Goal: Transaction & Acquisition: Purchase product/service

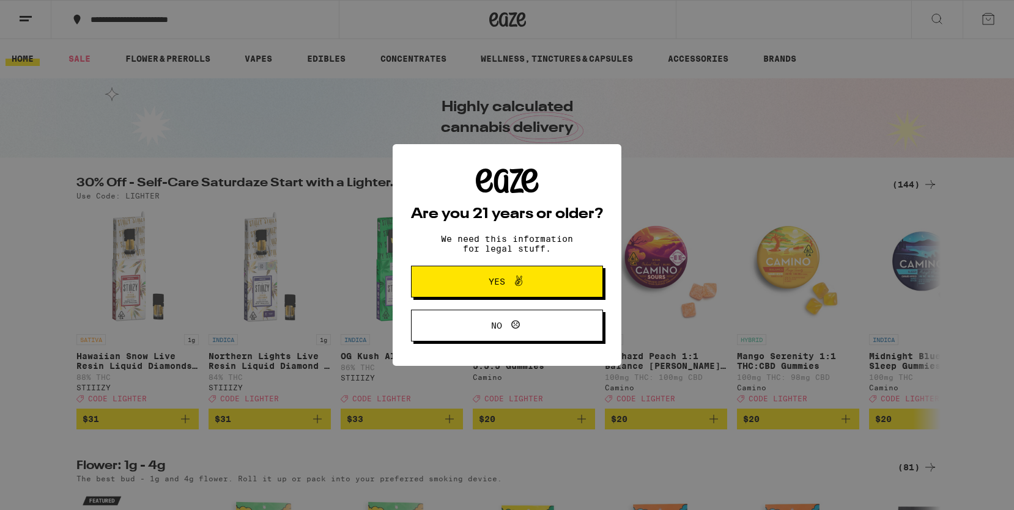
click at [490, 284] on span "Yes" at bounding box center [496, 282] width 17 height 9
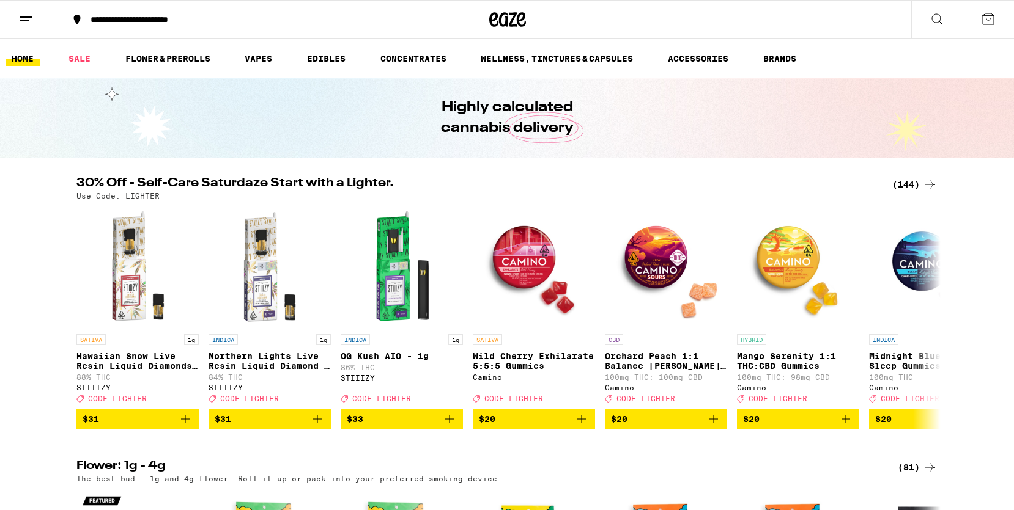
click at [22, 58] on link "HOME" at bounding box center [23, 58] width 34 height 15
click at [510, 21] on icon at bounding box center [508, 19] width 18 height 15
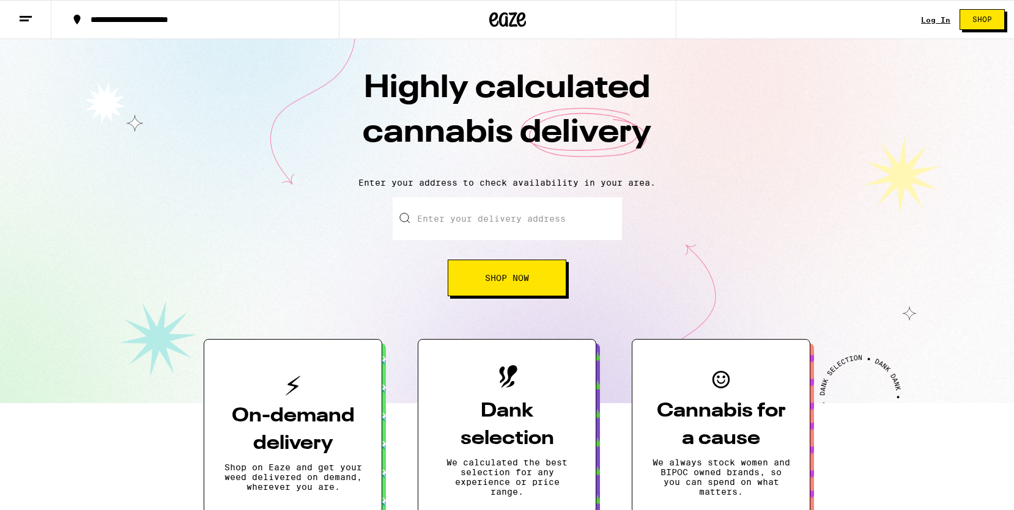
click at [936, 18] on div "Log In" at bounding box center [935, 20] width 29 height 8
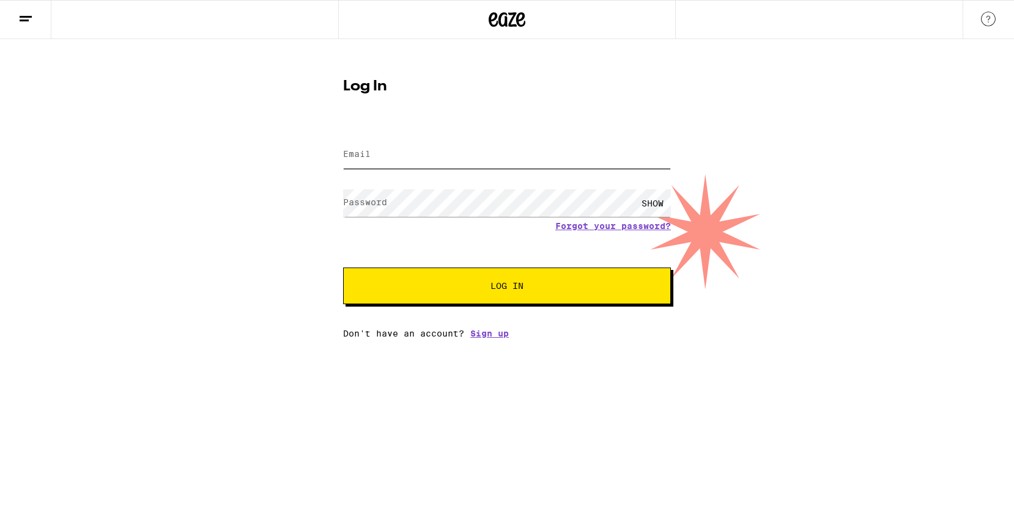
type input "kimberly-thompson@att.net"
click at [529, 285] on span "Log In" at bounding box center [506, 286] width 229 height 9
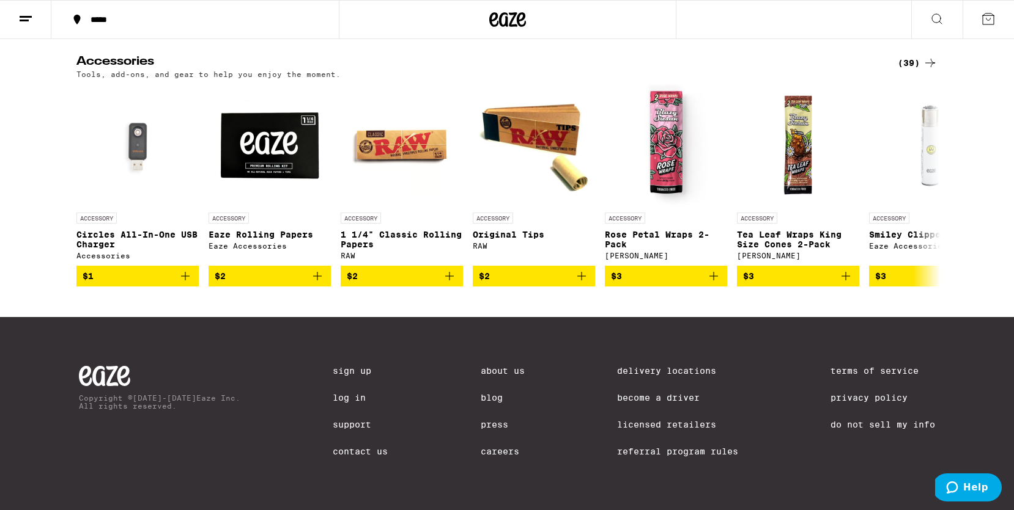
scroll to position [4775, 0]
click at [933, 193] on icon at bounding box center [929, 185] width 15 height 15
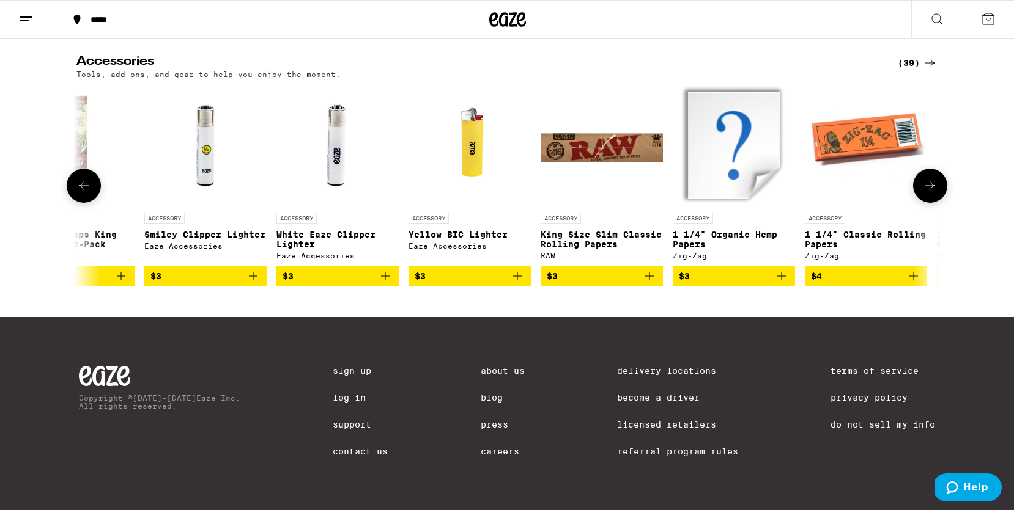
scroll to position [0, 727]
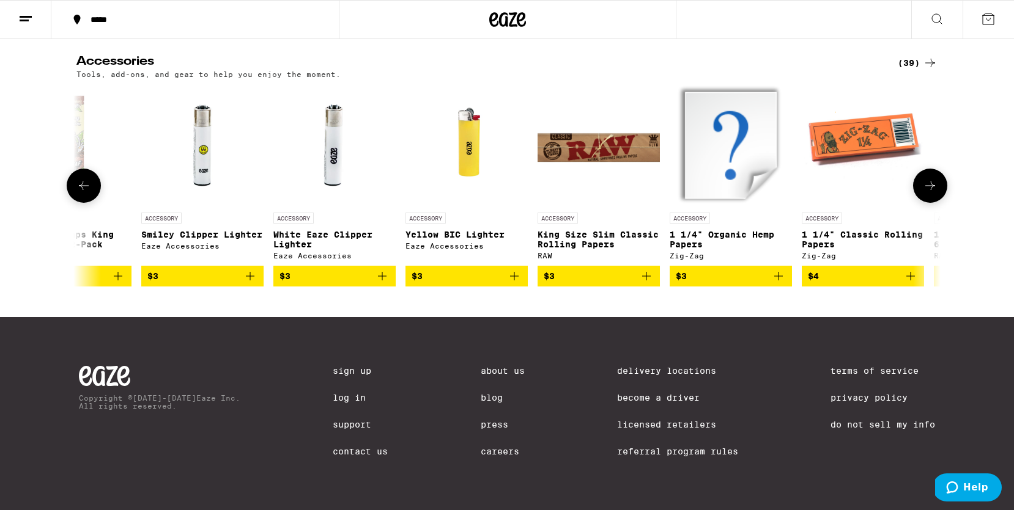
click at [934, 193] on icon at bounding box center [929, 185] width 15 height 15
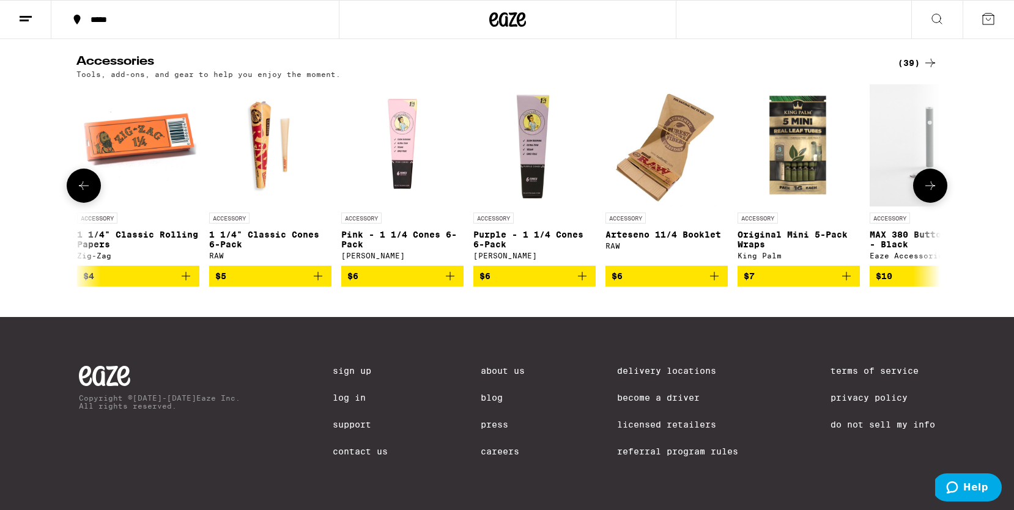
scroll to position [0, 1455]
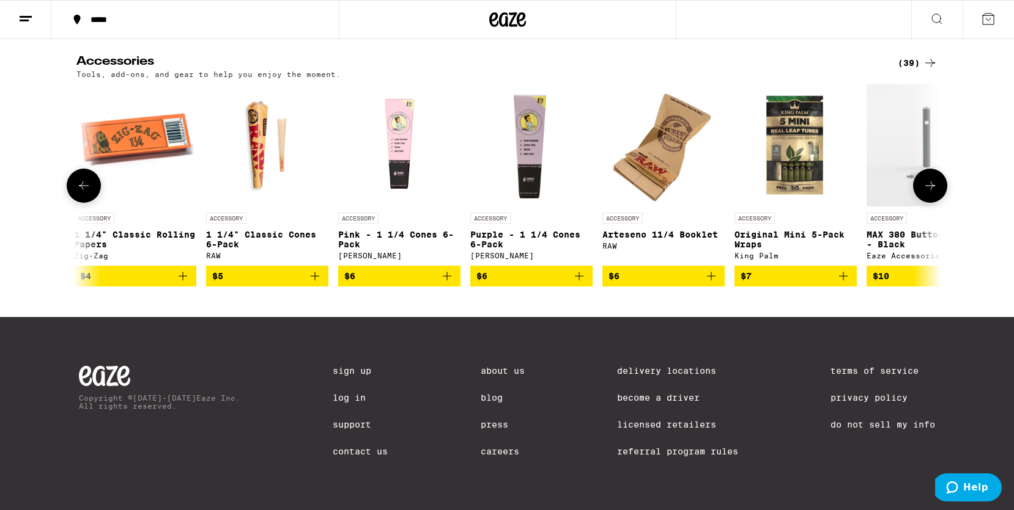
click at [933, 193] on icon at bounding box center [929, 185] width 15 height 15
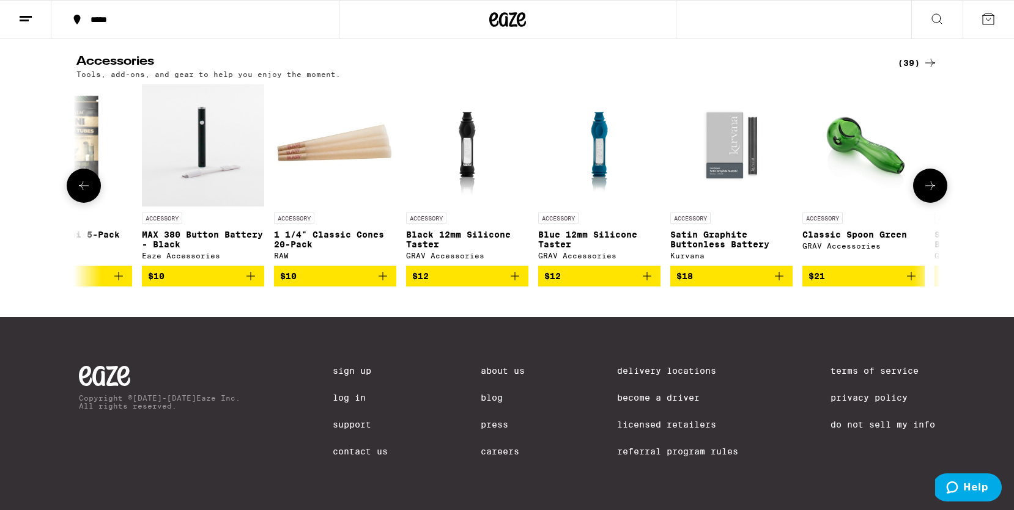
scroll to position [0, 2182]
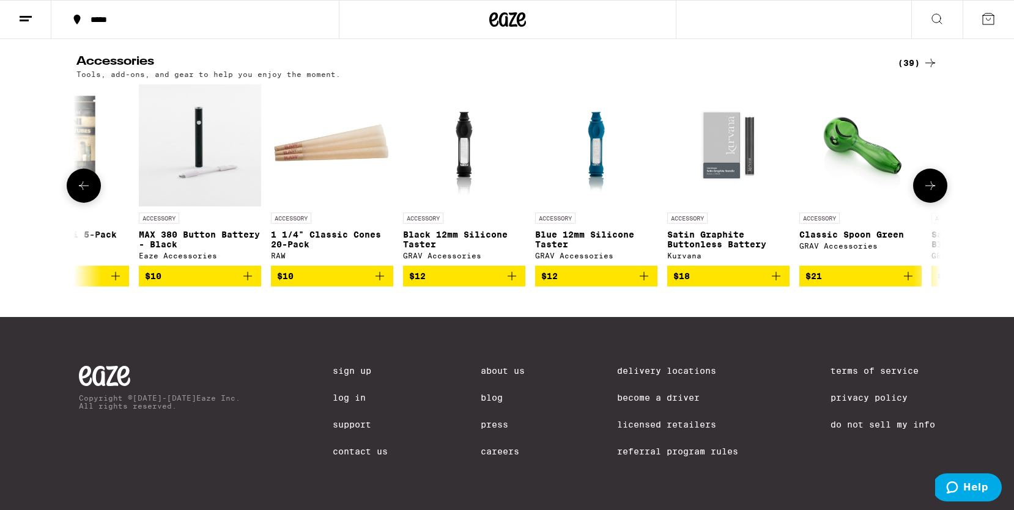
click at [468, 182] on img "Open page for Black 12mm Silicone Taster from GRAV Accessories" at bounding box center [464, 145] width 92 height 122
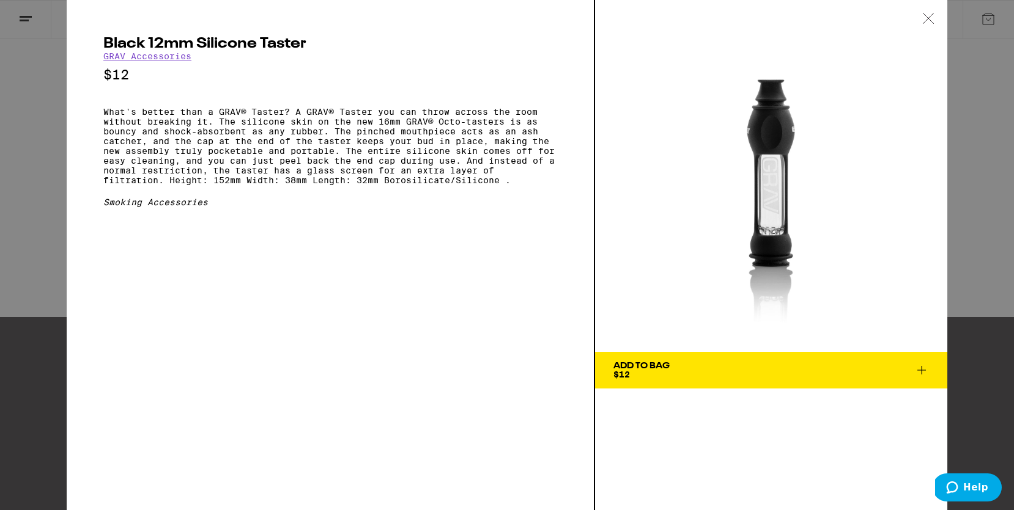
click at [929, 17] on icon at bounding box center [927, 18] width 10 height 10
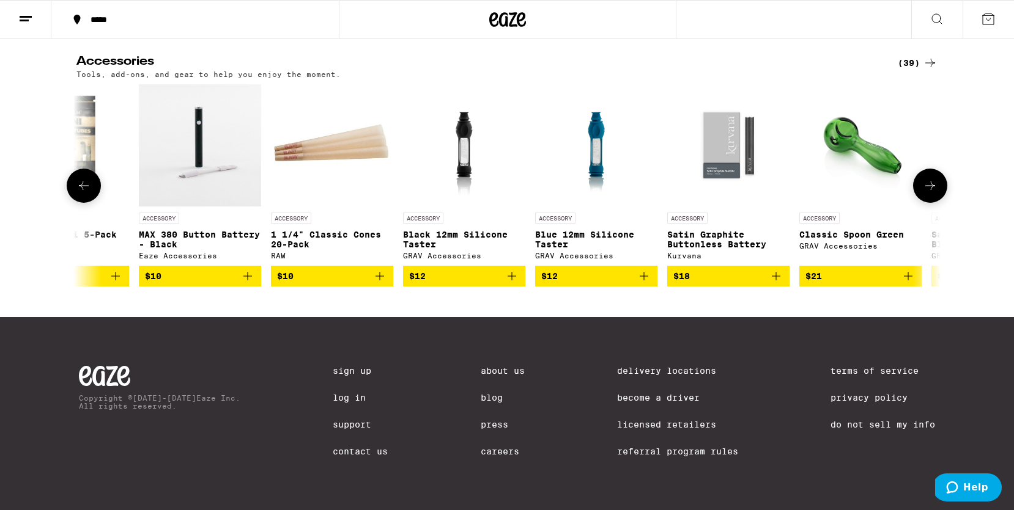
click at [934, 193] on icon at bounding box center [929, 185] width 15 height 15
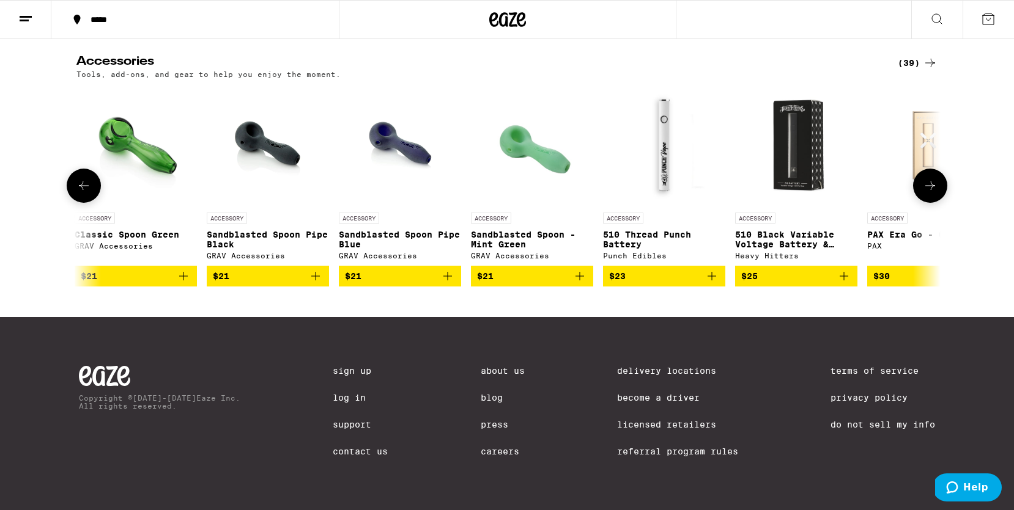
scroll to position [0, 2910]
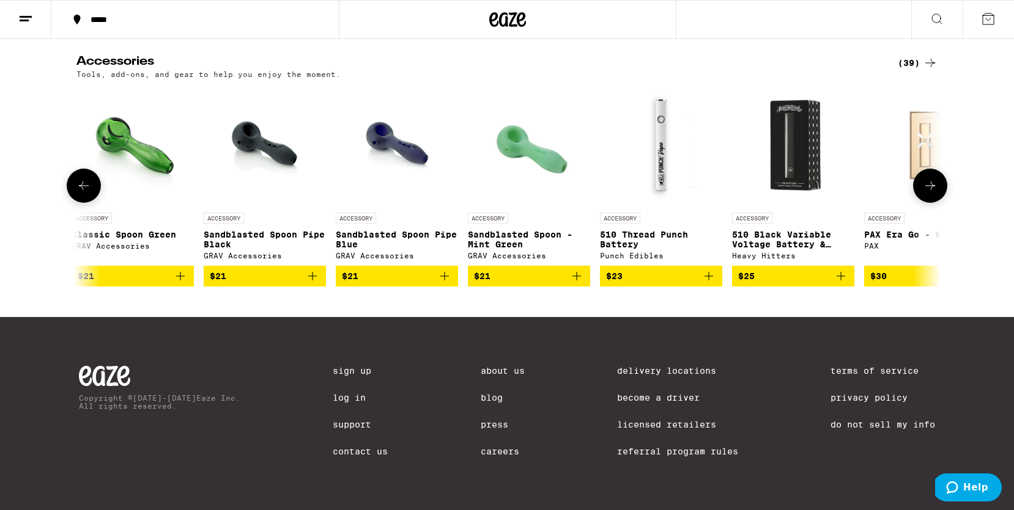
click at [934, 193] on icon at bounding box center [929, 185] width 15 height 15
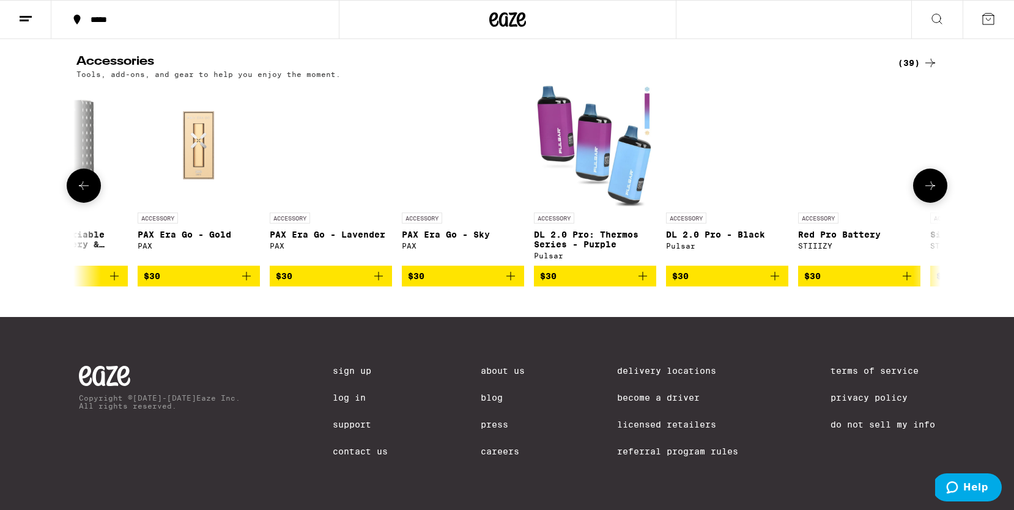
scroll to position [0, 3637]
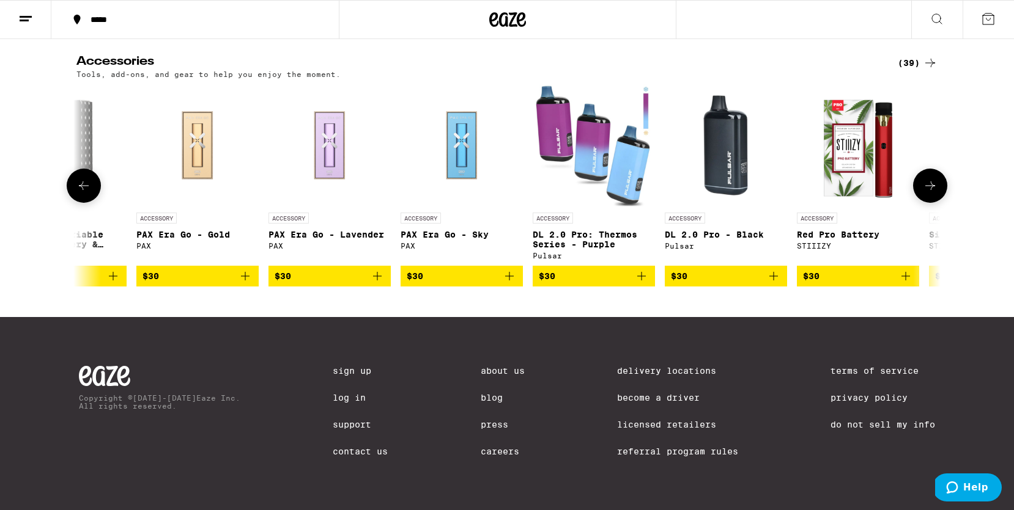
click at [597, 249] on p "DL 2.0 Pro: Thermos Series - Purple" at bounding box center [593, 240] width 122 height 20
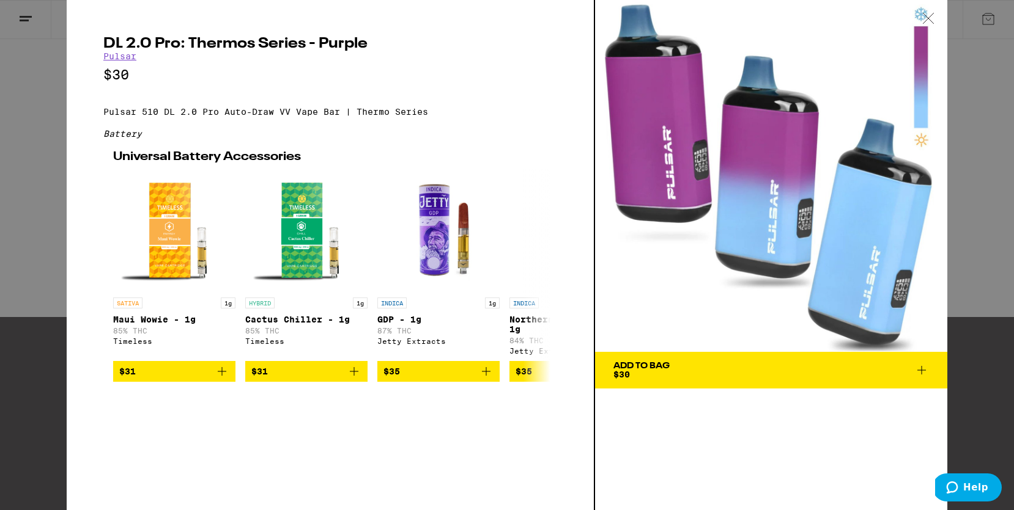
click at [930, 19] on icon at bounding box center [928, 18] width 12 height 11
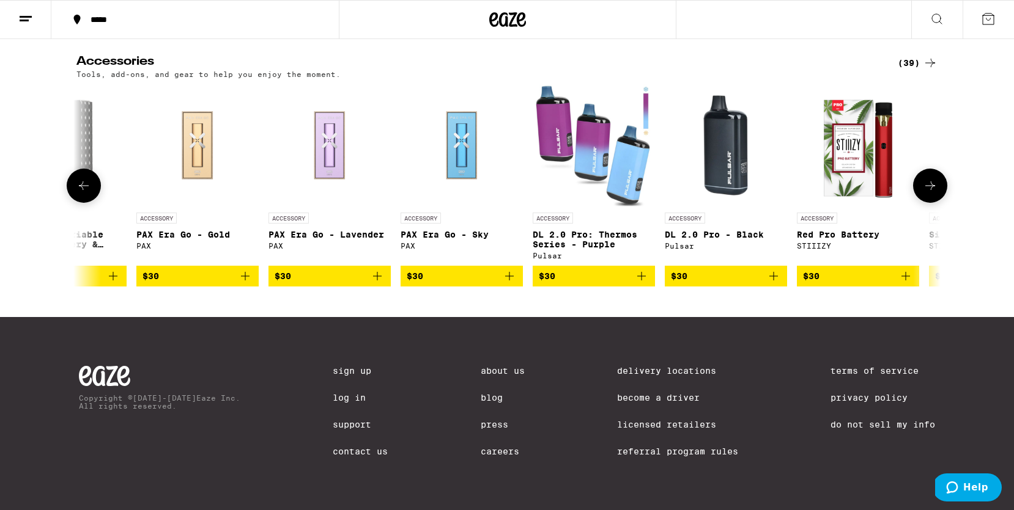
click at [937, 203] on button at bounding box center [930, 186] width 34 height 34
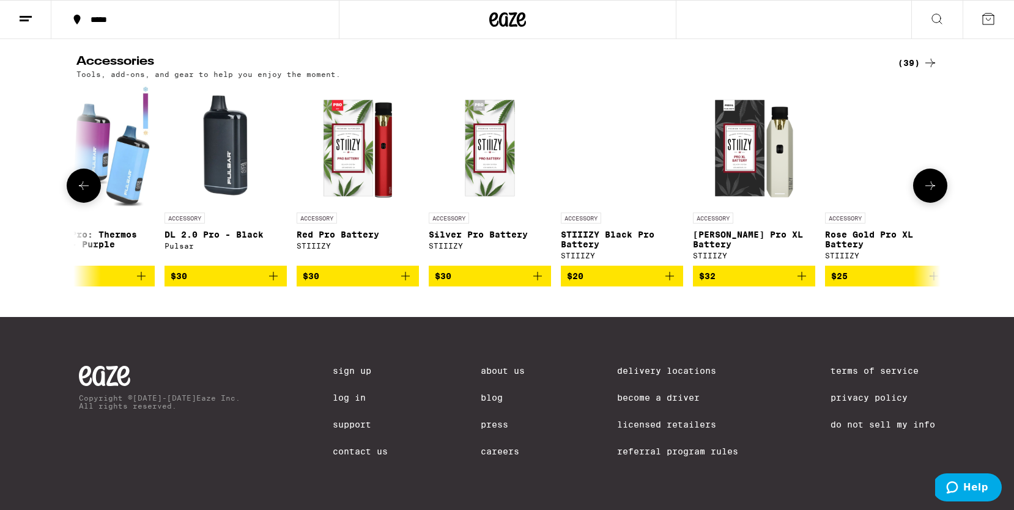
scroll to position [0, 4289]
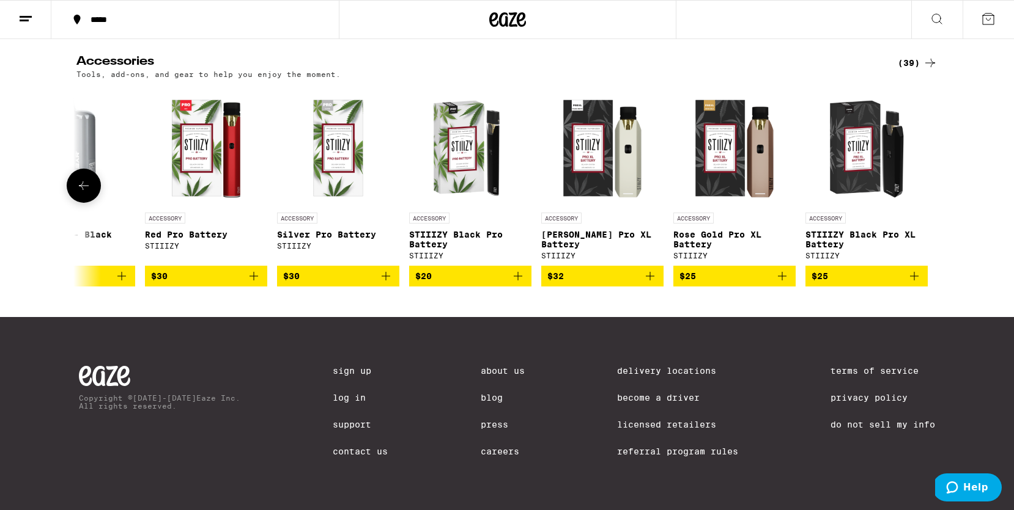
click at [937, 203] on div at bounding box center [930, 186] width 34 height 34
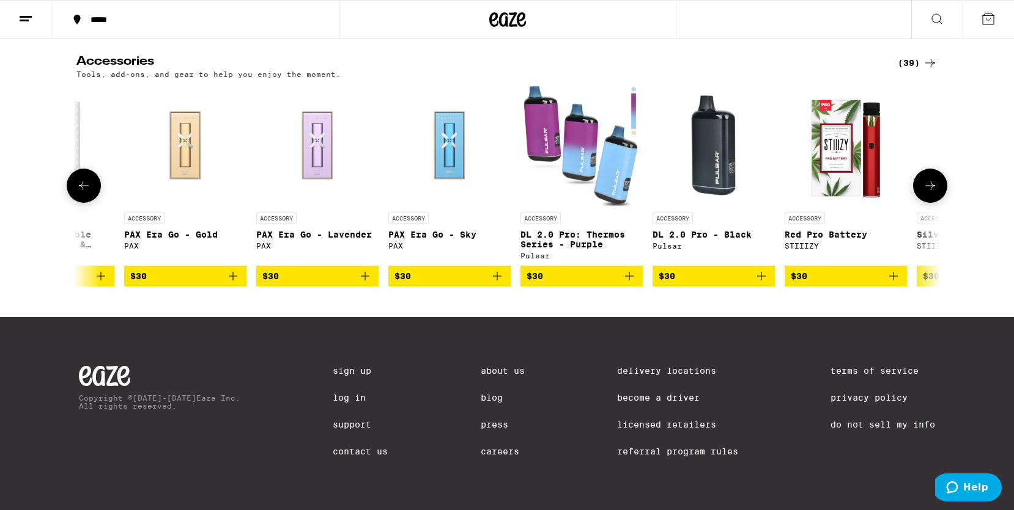
scroll to position [0, 3646]
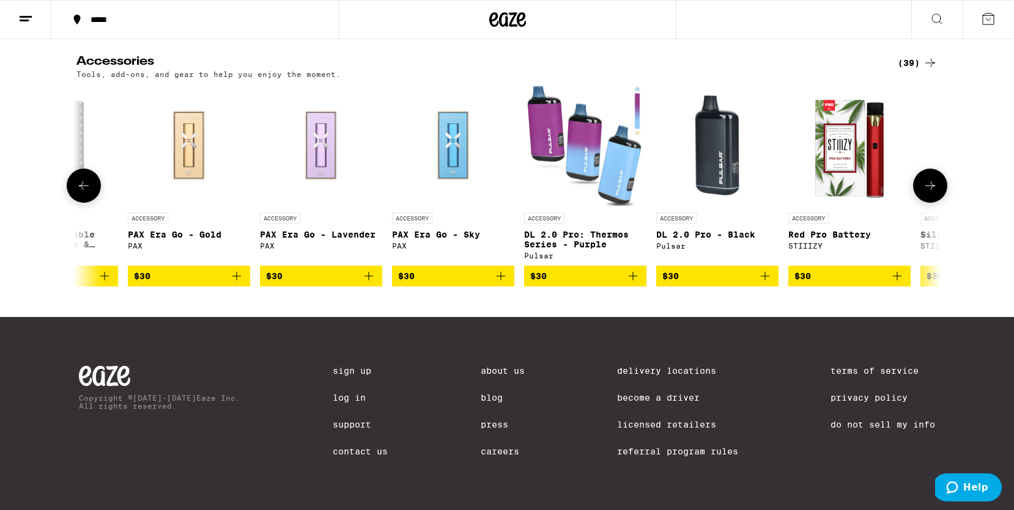
click at [754, 224] on div "ACCESSORY" at bounding box center [717, 218] width 122 height 11
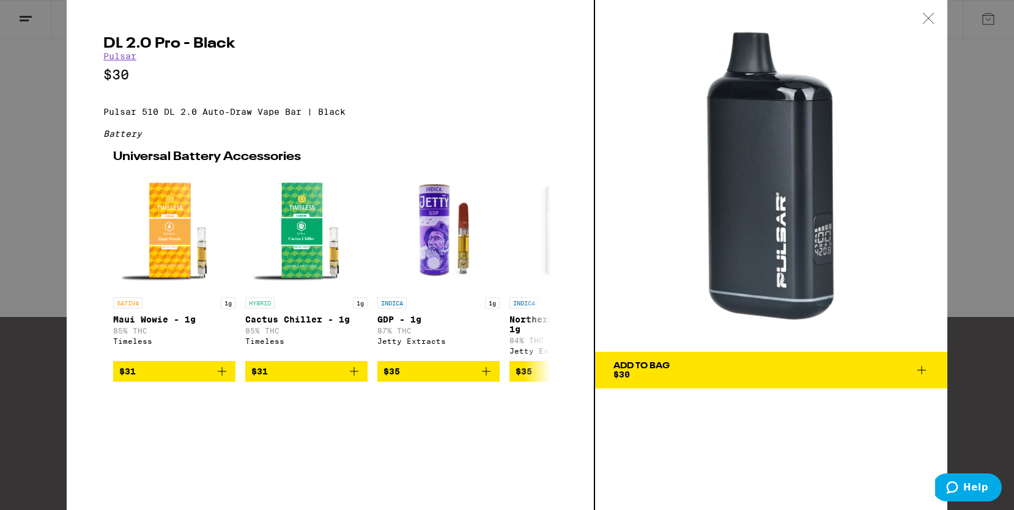
click at [927, 17] on icon at bounding box center [927, 18] width 10 height 10
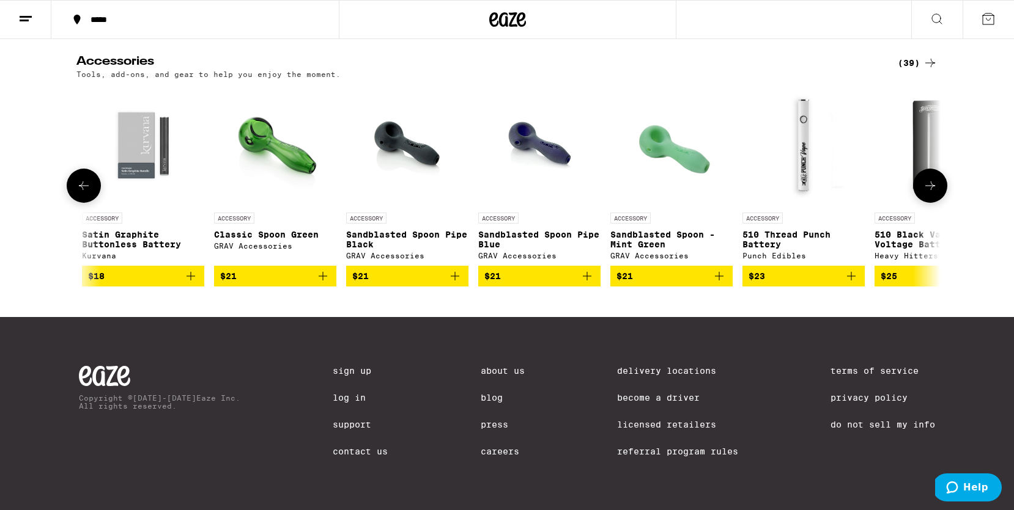
scroll to position [0, 2765]
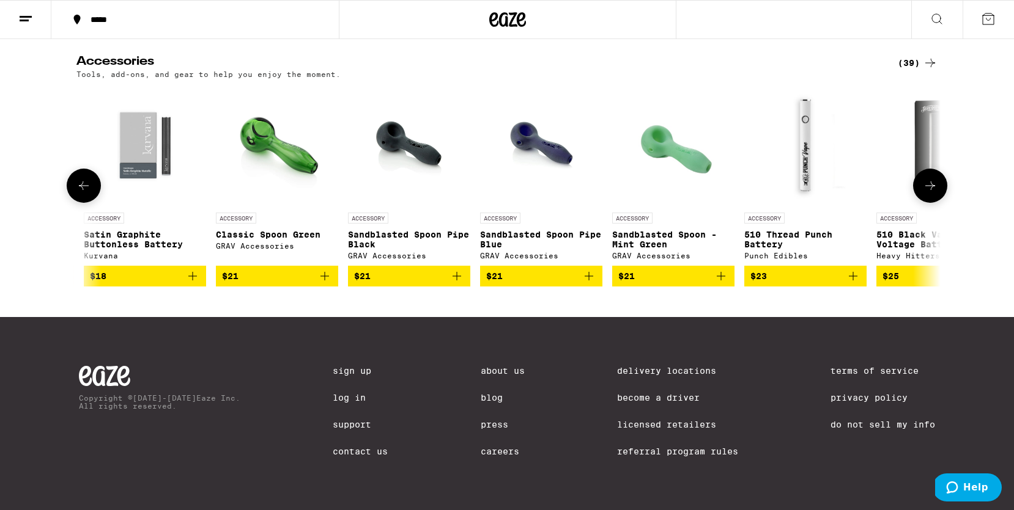
click at [681, 188] on img "Open page for Sandblasted Spoon - Mint Green from GRAV Accessories" at bounding box center [673, 145] width 122 height 122
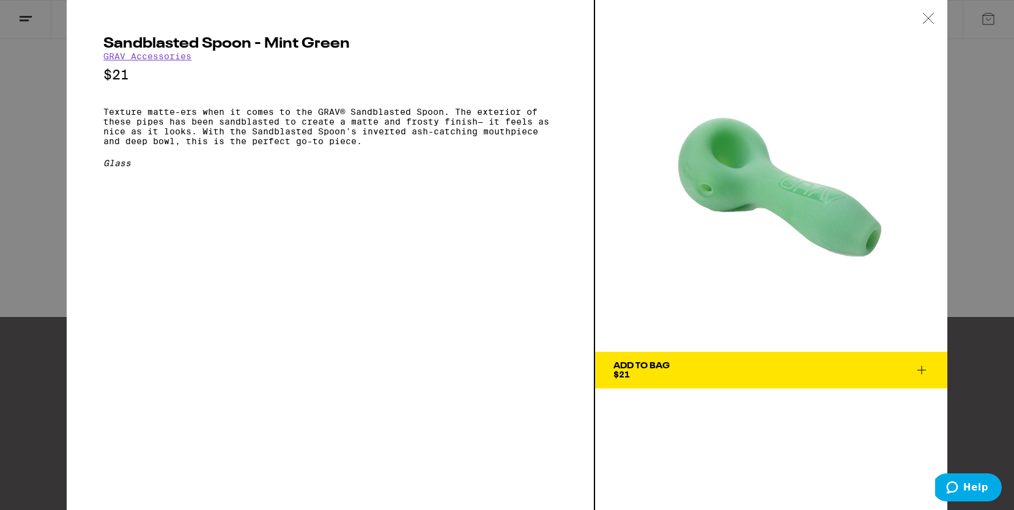
click at [928, 20] on icon at bounding box center [928, 18] width 12 height 11
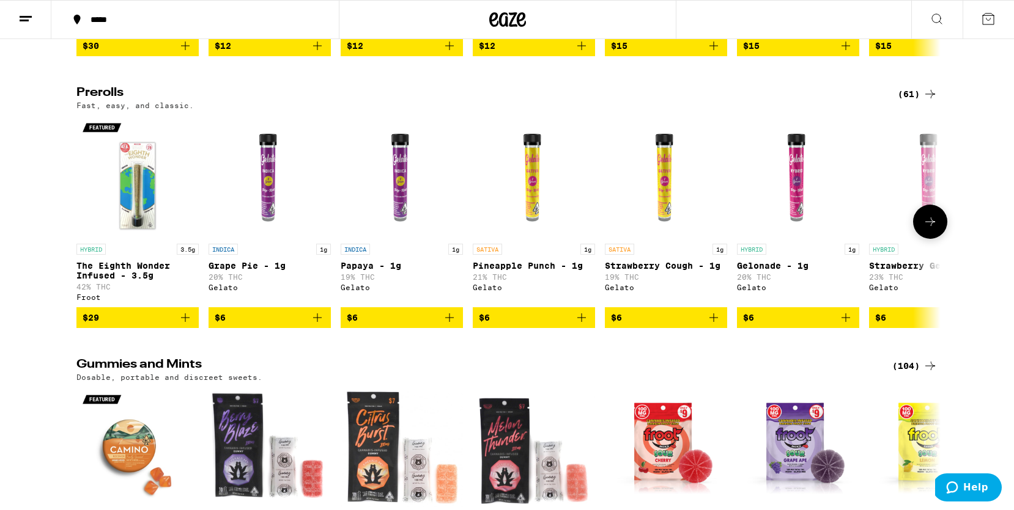
scroll to position [2696, 0]
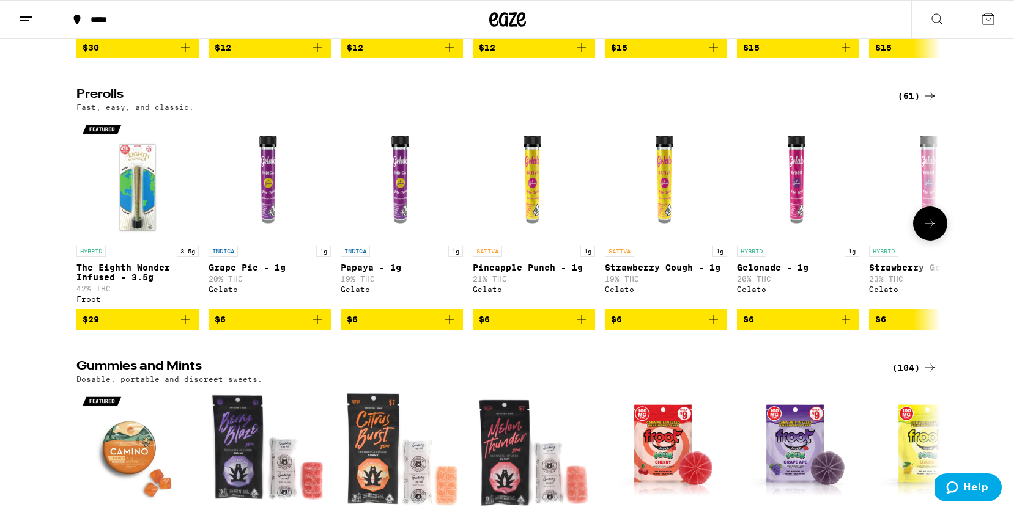
click at [130, 240] on img "Open page for The Eighth Wonder Infused - 3.5g from Froot" at bounding box center [137, 178] width 122 height 122
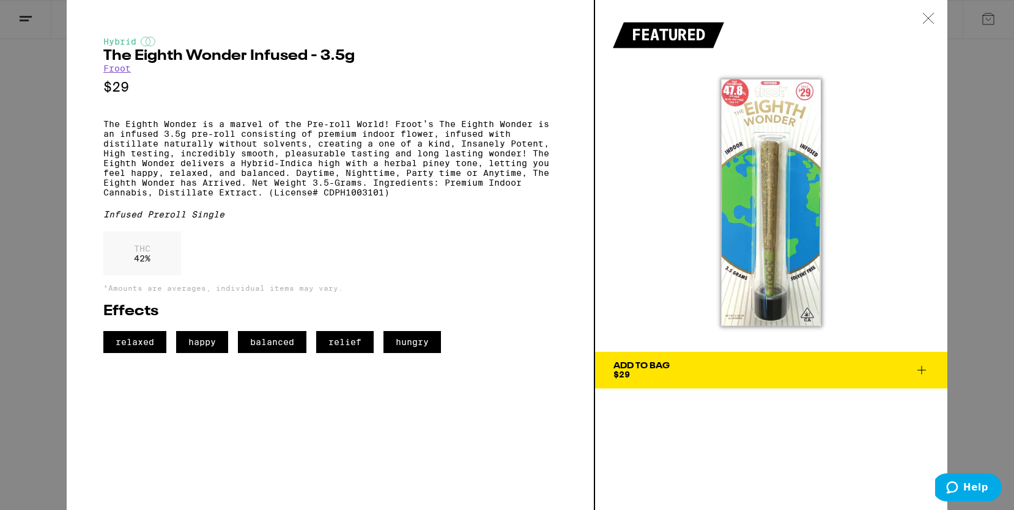
click at [928, 17] on icon at bounding box center [928, 18] width 12 height 11
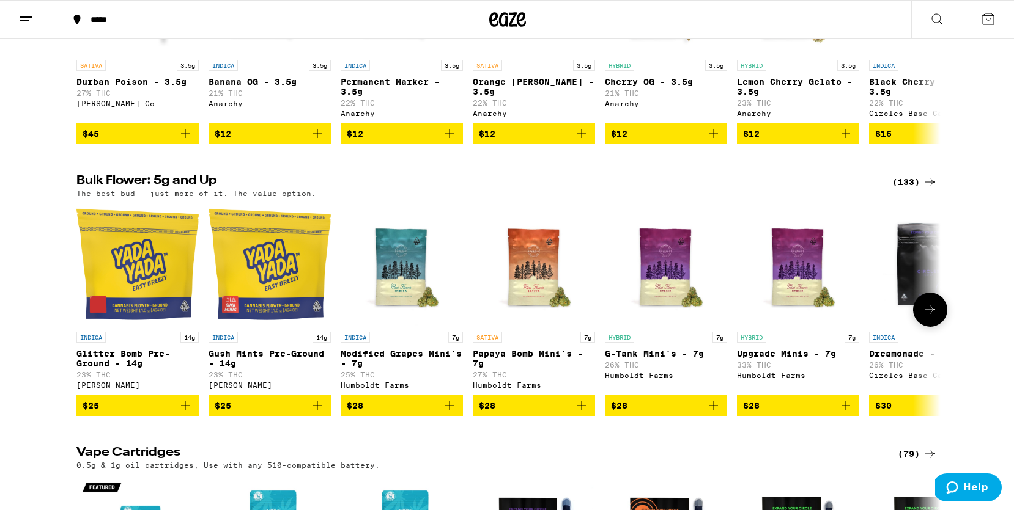
scroll to position [827, 0]
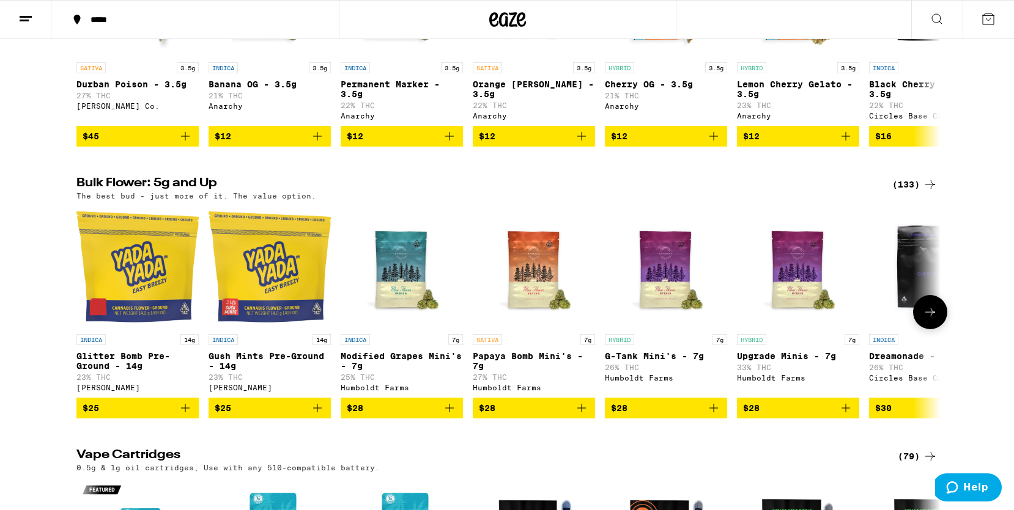
click at [274, 322] on img "Open page for Gush Mints Pre-Ground - 14g from Yada Yada" at bounding box center [269, 267] width 122 height 122
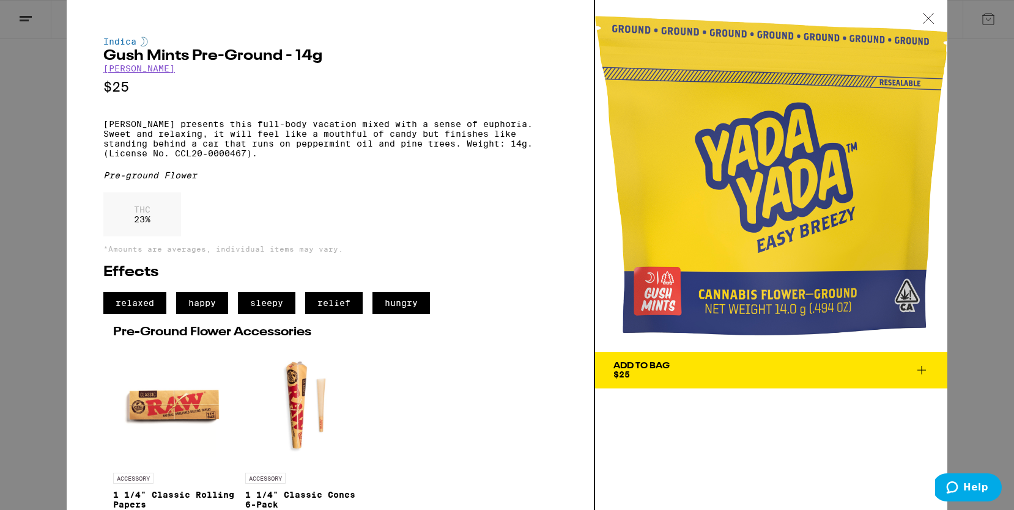
click at [928, 16] on icon at bounding box center [928, 18] width 12 height 11
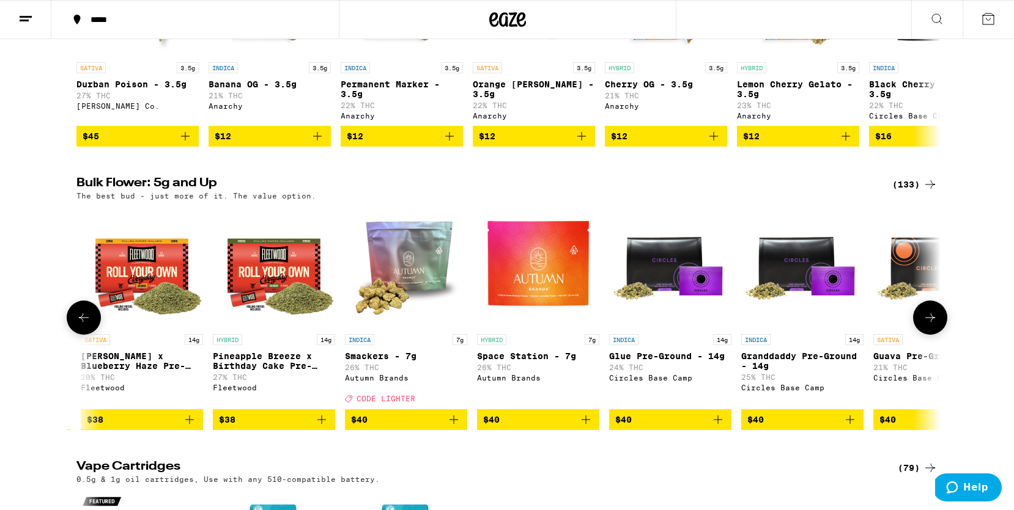
scroll to position [0, 2769]
click at [410, 328] on img "Open page for Smackers - 7g from Autumn Brands" at bounding box center [405, 267] width 122 height 122
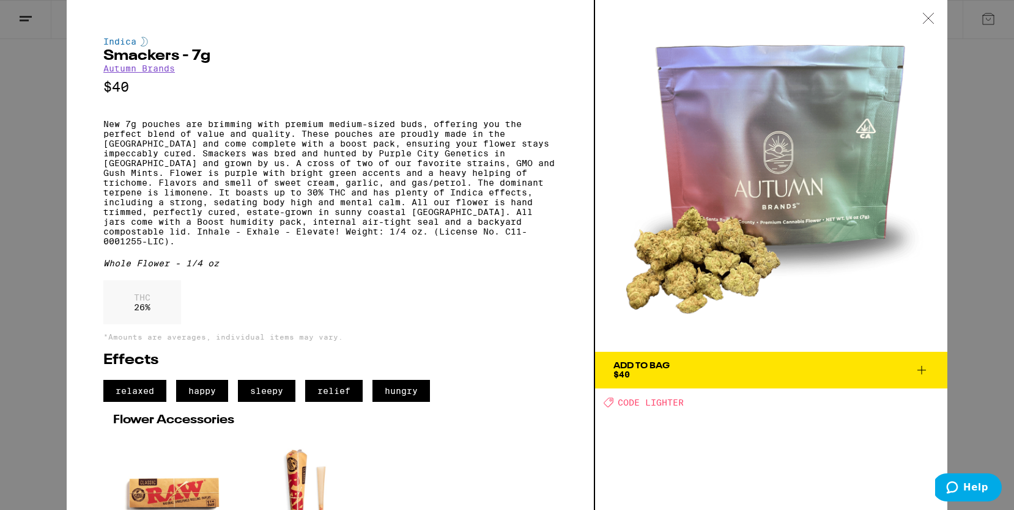
click at [930, 14] on icon at bounding box center [928, 18] width 12 height 11
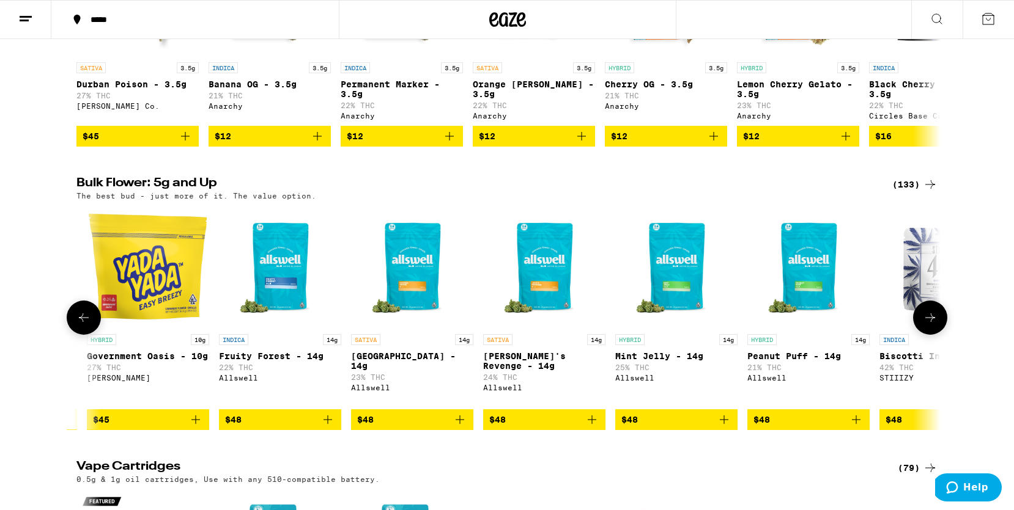
scroll to position [0, 5406]
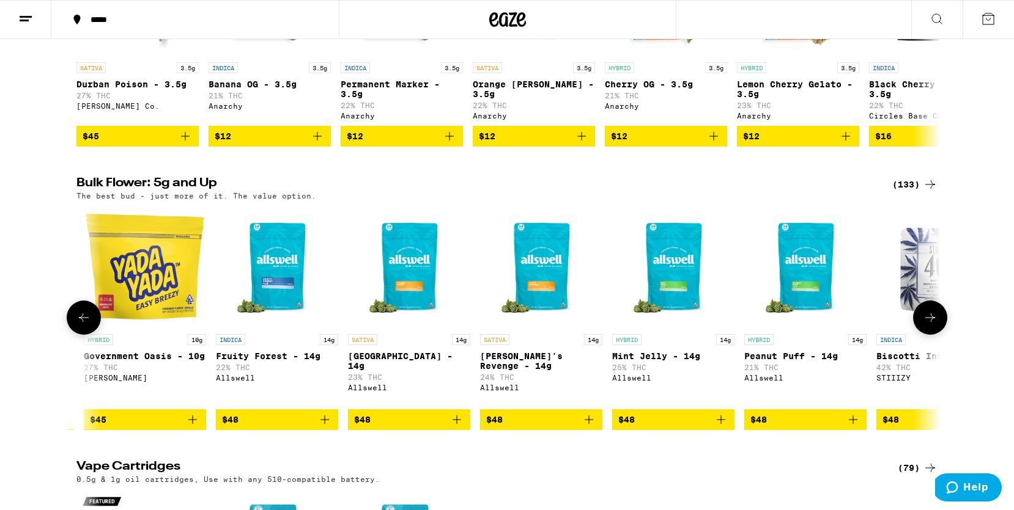
click at [278, 304] on img "Open page for Fruity Forest - 14g from Allswell" at bounding box center [277, 267] width 122 height 122
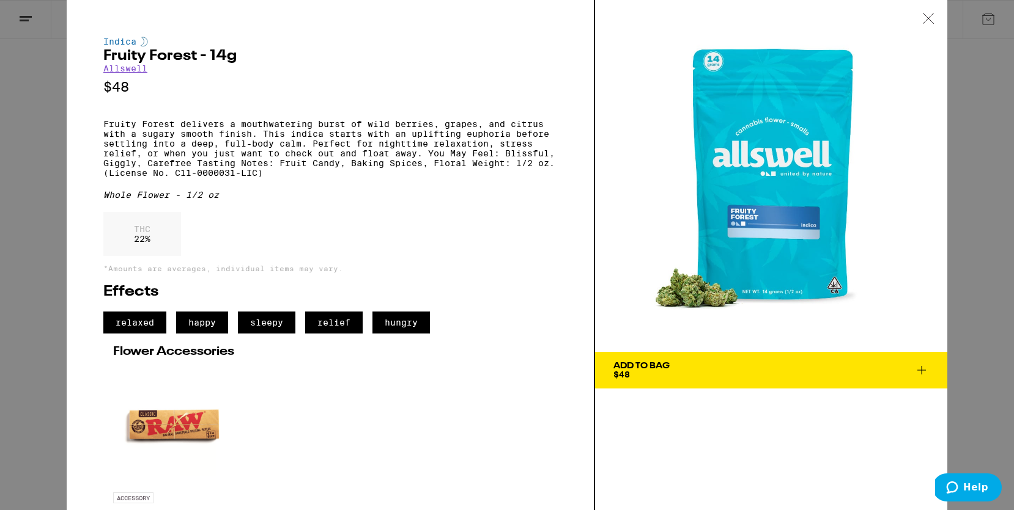
click at [929, 18] on icon at bounding box center [928, 18] width 12 height 11
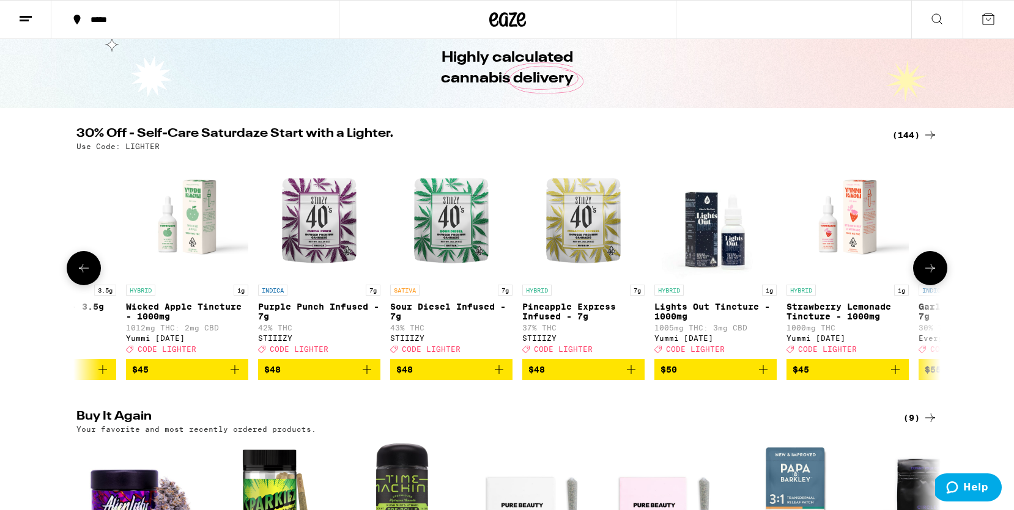
scroll to position [0, 17249]
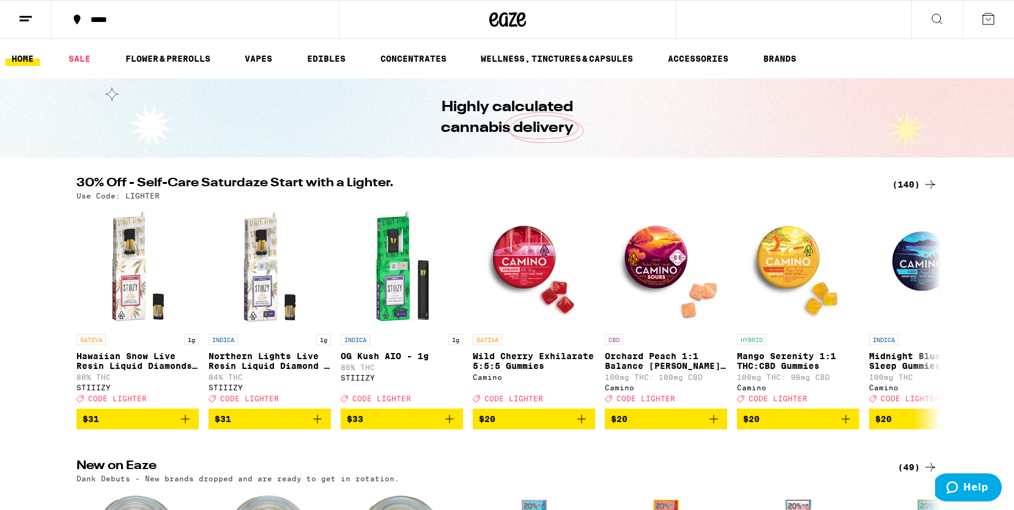
click at [990, 20] on icon at bounding box center [987, 19] width 15 height 15
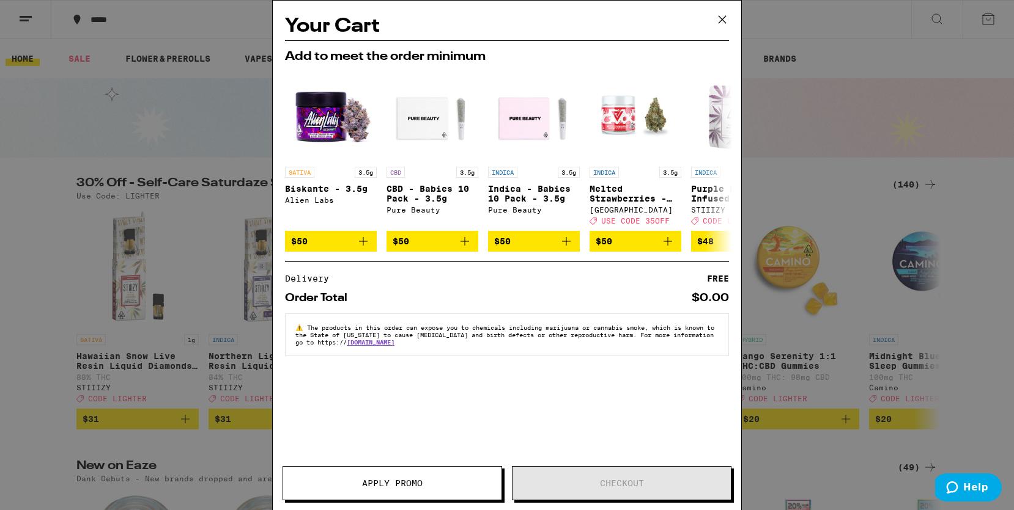
click at [721, 21] on icon at bounding box center [722, 19] width 18 height 18
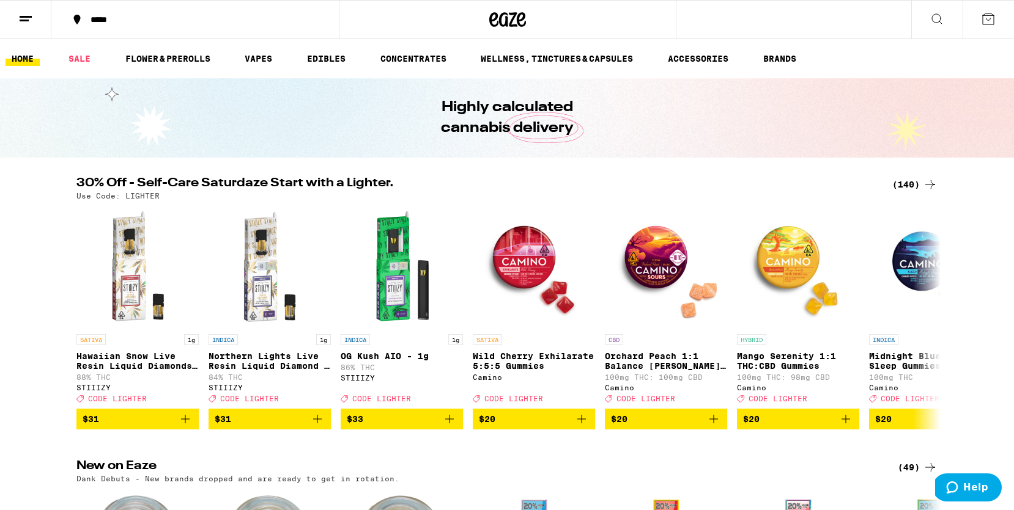
click at [24, 60] on link "HOME" at bounding box center [23, 58] width 34 height 15
click at [20, 20] on line at bounding box center [24, 20] width 9 height 0
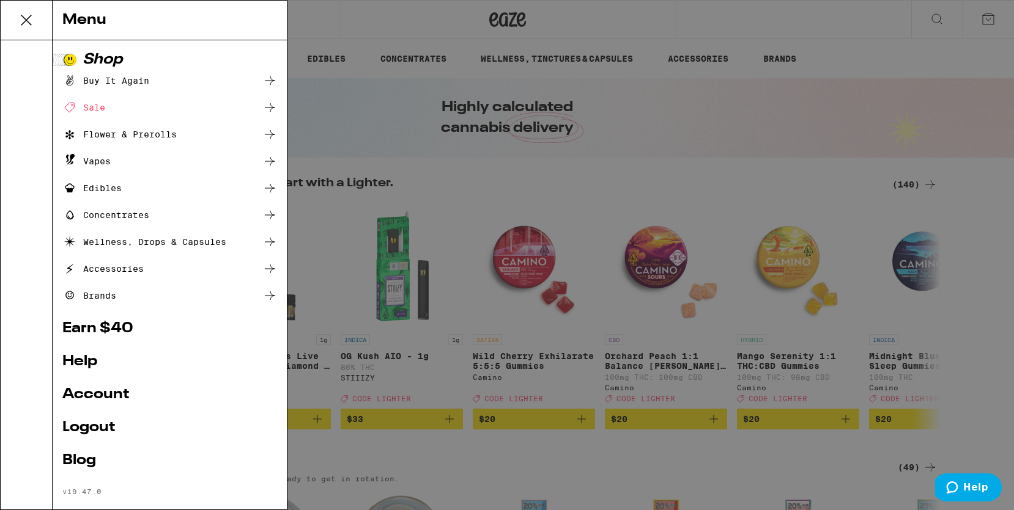
click at [92, 427] on link "Logout" at bounding box center [169, 428] width 215 height 15
